Goal: Transaction & Acquisition: Purchase product/service

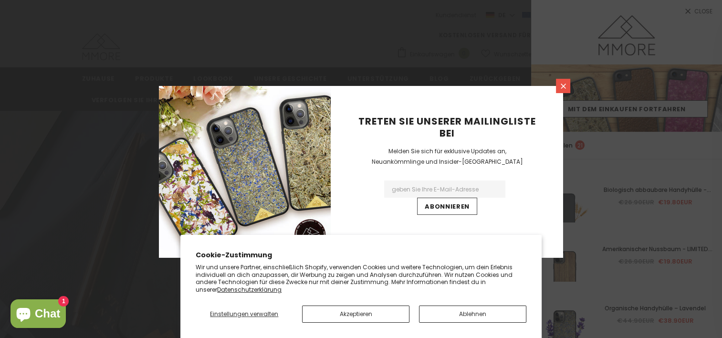
click at [563, 85] on icon at bounding box center [563, 86] width 5 height 5
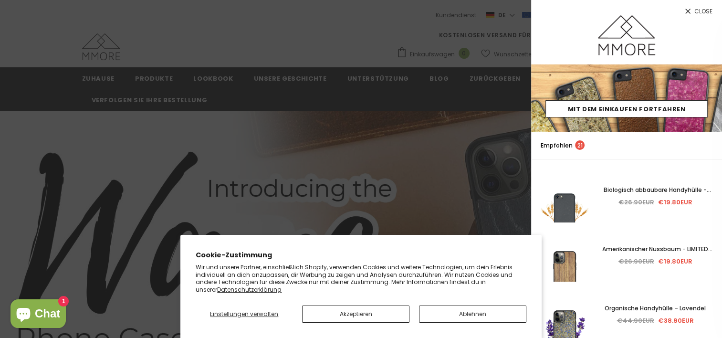
click at [701, 11] on span "Close" at bounding box center [703, 12] width 18 height 6
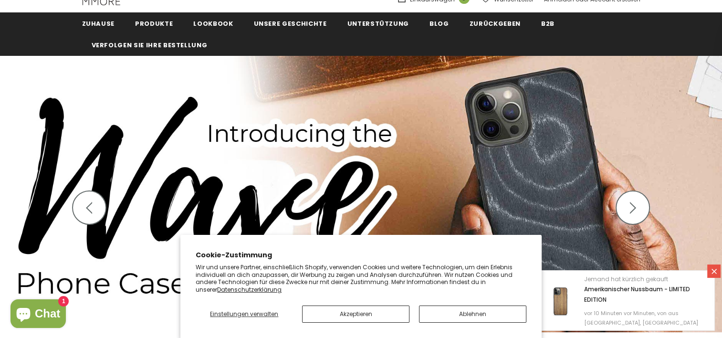
scroll to position [62, 0]
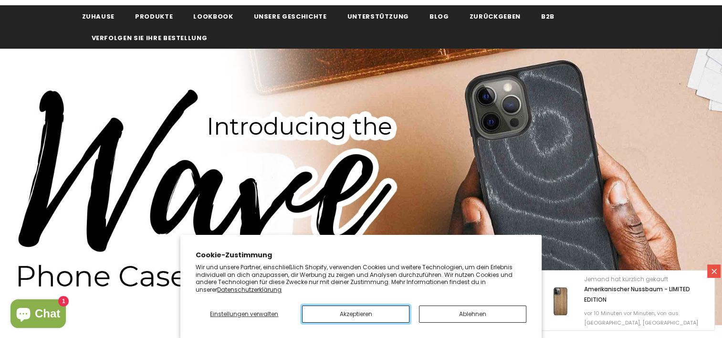
click at [348, 319] on button "Akzeptieren" at bounding box center [355, 313] width 107 height 17
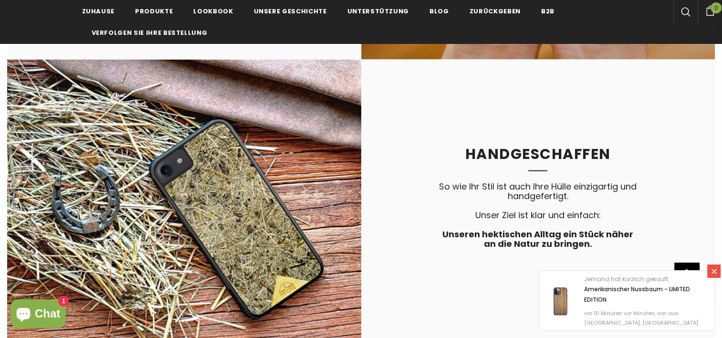
scroll to position [2022, 0]
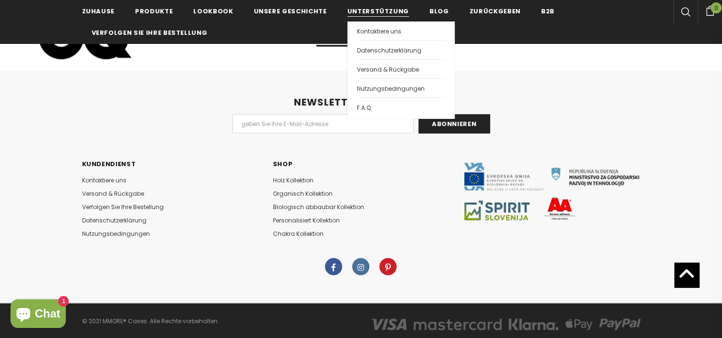
scroll to position [5154, 0]
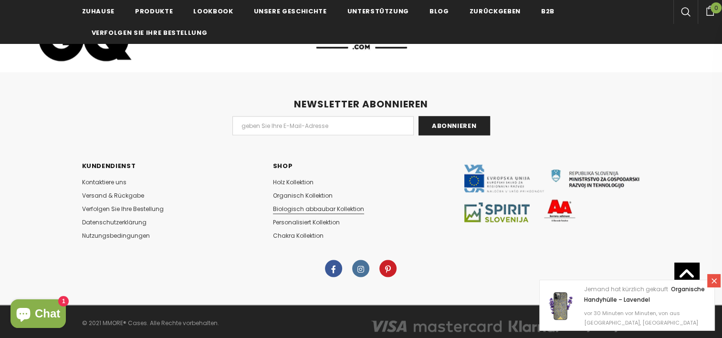
click at [291, 205] on span "Biologisch abbaubar Kollektion" at bounding box center [318, 209] width 91 height 8
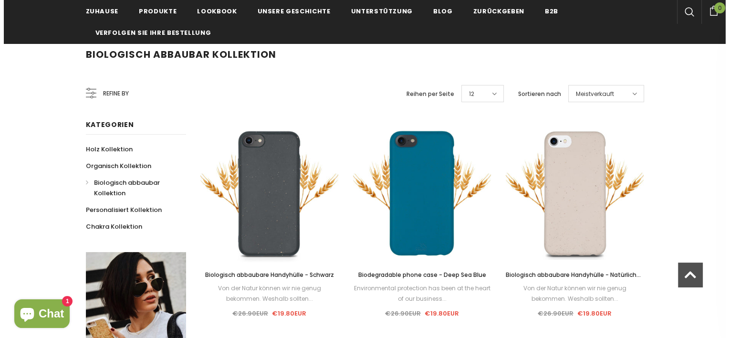
scroll to position [75, 0]
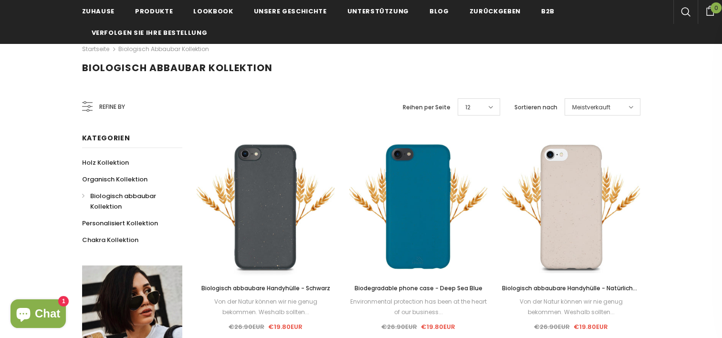
click at [112, 105] on span "Refine by" at bounding box center [112, 107] width 26 height 11
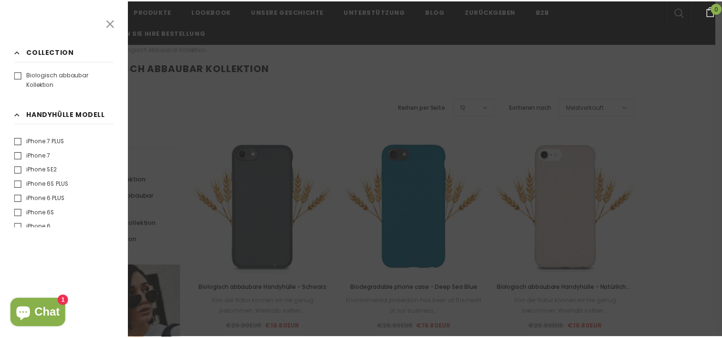
scroll to position [357, 0]
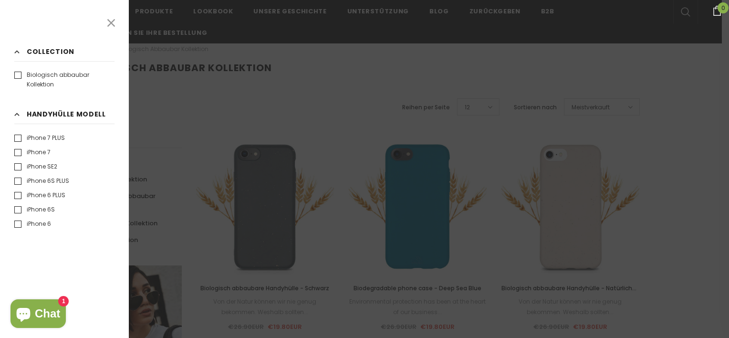
click at [17, 114] on h3 "Handyhülle Modell Klar" at bounding box center [64, 116] width 100 height 15
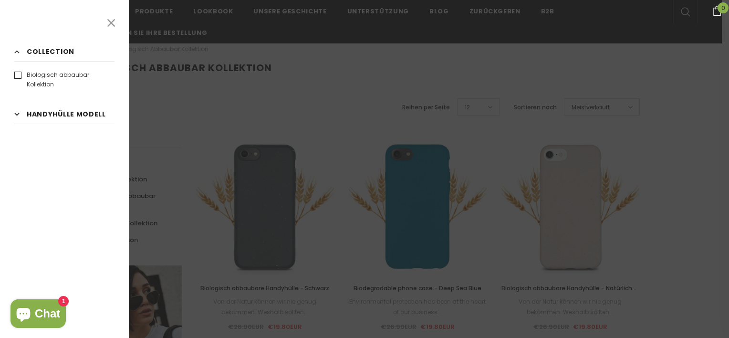
click at [191, 104] on div at bounding box center [364, 169] width 729 height 338
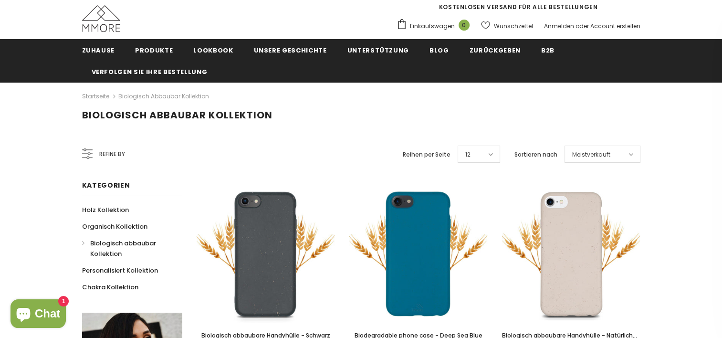
scroll to position [31, 0]
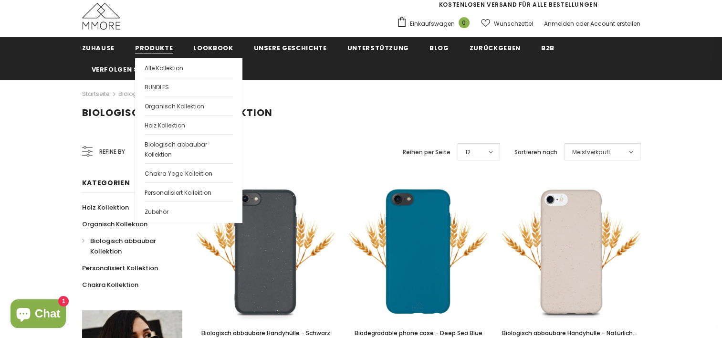
click at [156, 50] on span "Produkte" at bounding box center [154, 47] width 38 height 9
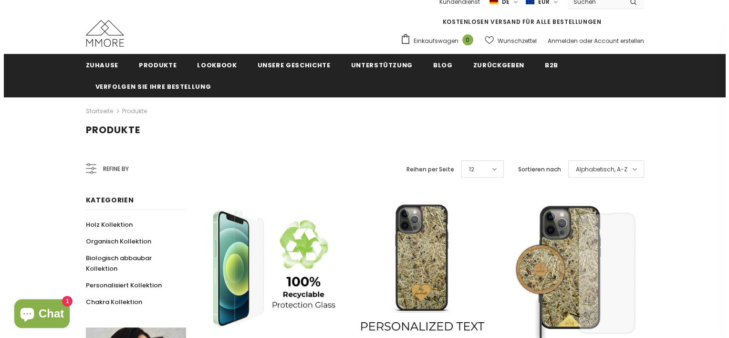
scroll to position [11, 0]
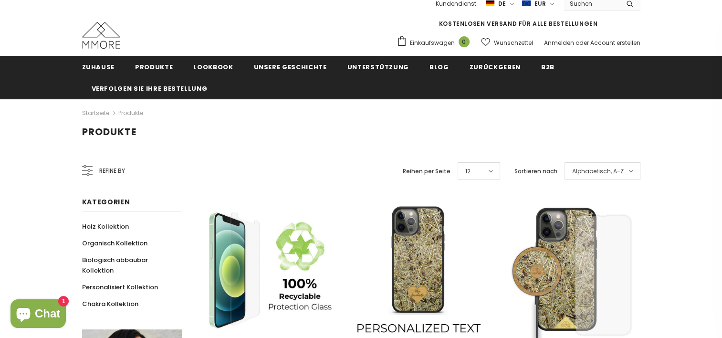
click at [105, 169] on span "Refine by" at bounding box center [112, 171] width 26 height 11
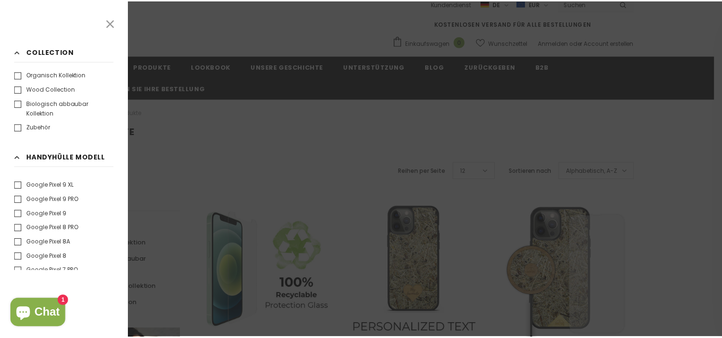
scroll to position [1052, 0]
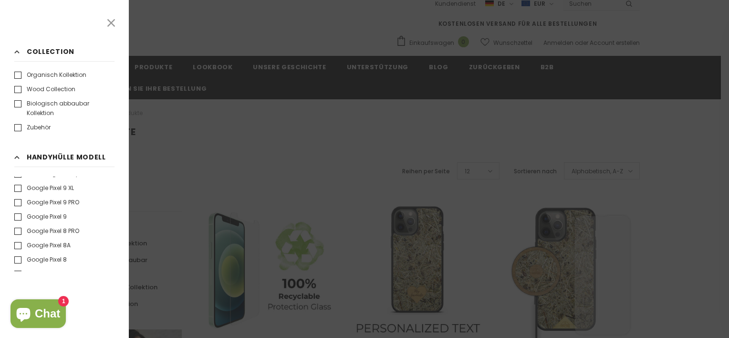
click at [61, 215] on label "Google Pixel 9" at bounding box center [40, 217] width 53 height 10
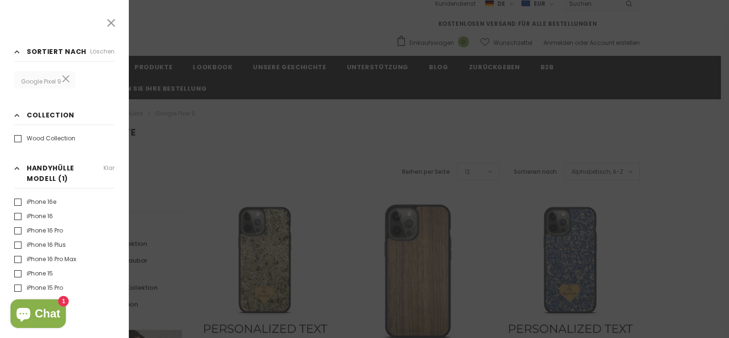
click at [225, 130] on div at bounding box center [364, 169] width 729 height 338
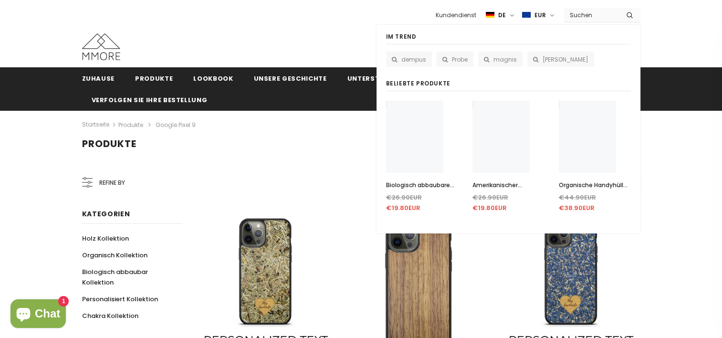
click at [612, 16] on input "Search Site" at bounding box center [591, 15] width 55 height 14
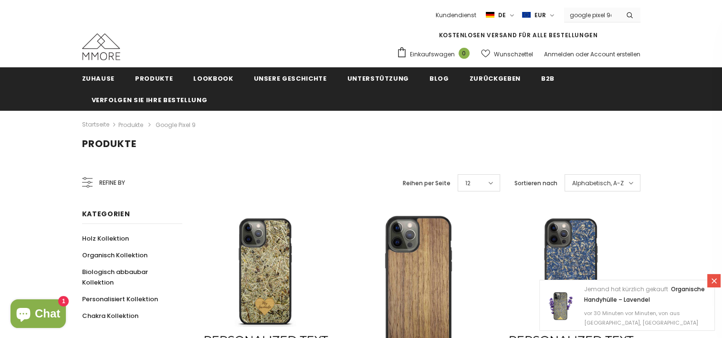
scroll to position [0, 2]
type input "google pixel 9a"
click at [619, 8] on button "submit" at bounding box center [629, 15] width 21 height 14
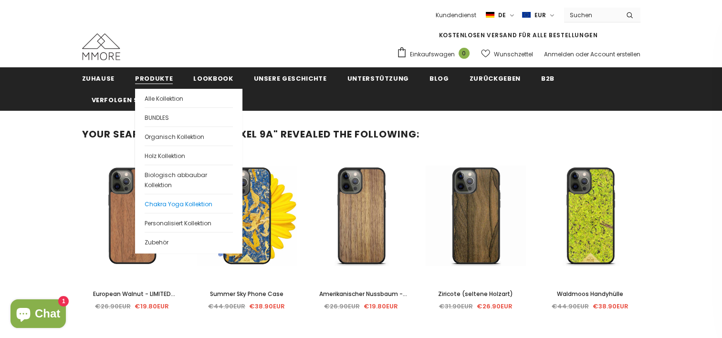
click at [160, 204] on span "Chakra Yoga Kollektion" at bounding box center [179, 204] width 68 height 8
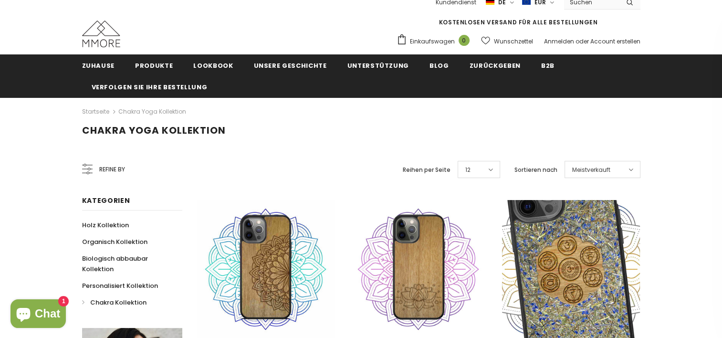
scroll to position [12, 0]
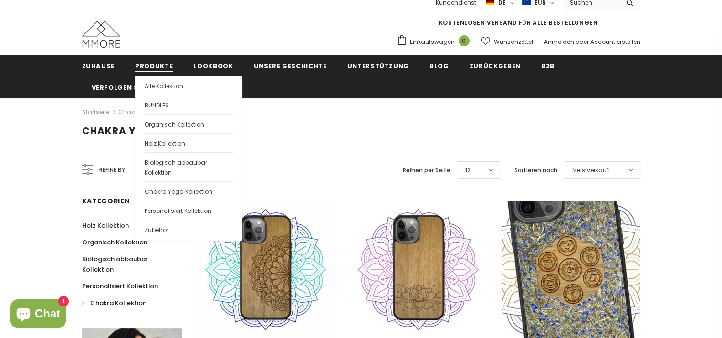
click at [149, 63] on span "Produkte" at bounding box center [154, 66] width 38 height 9
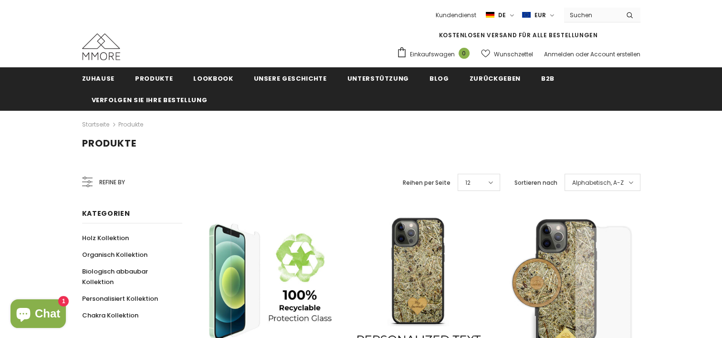
click at [109, 186] on span "Refine by" at bounding box center [112, 182] width 26 height 11
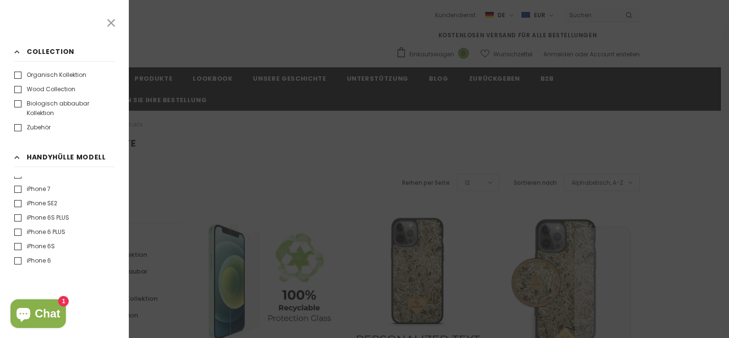
scroll to position [450, 0]
